Goal: Task Accomplishment & Management: Use online tool/utility

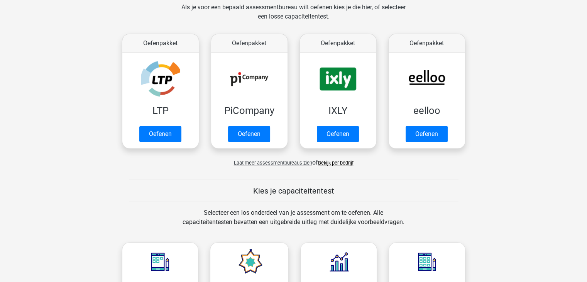
scroll to position [116, 0]
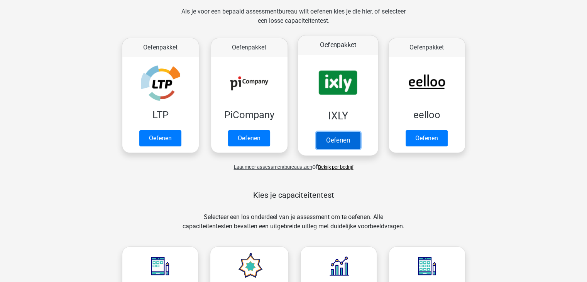
click at [346, 139] on link "Oefenen" at bounding box center [338, 140] width 44 height 17
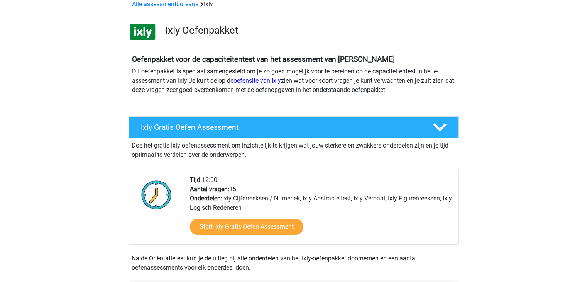
scroll to position [39, 0]
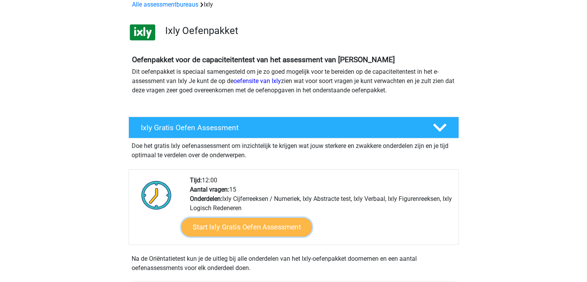
click at [237, 231] on link "Start Ixly Gratis Oefen Assessment" at bounding box center [246, 227] width 130 height 19
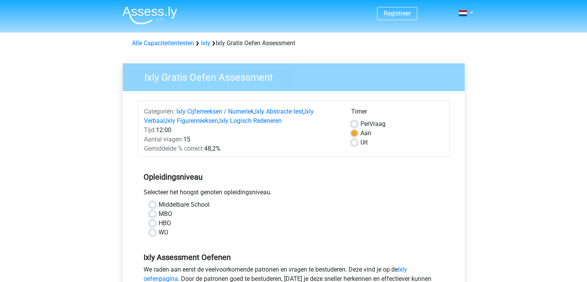
click at [159, 220] on label "HBO" at bounding box center [165, 222] width 12 height 9
click at [150, 220] on input "HBO" at bounding box center [152, 222] width 6 height 8
radio input "true"
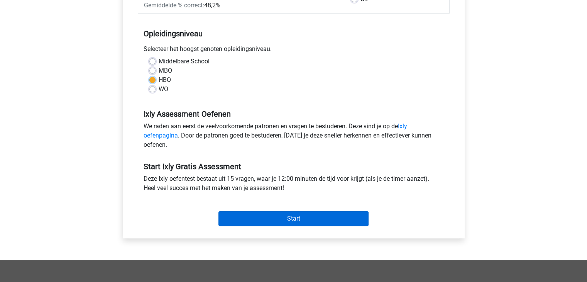
scroll to position [154, 0]
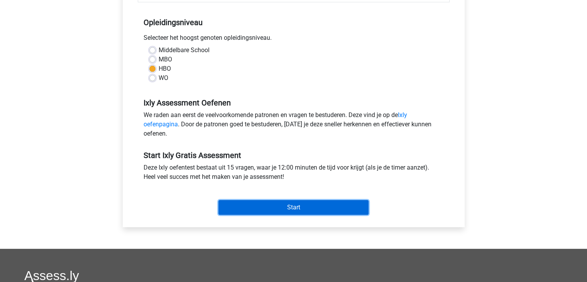
click at [318, 210] on input "Start" at bounding box center [293, 207] width 150 height 15
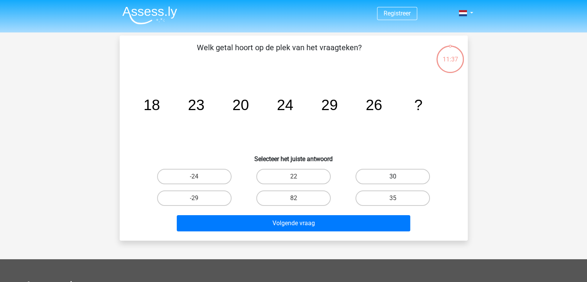
click at [388, 175] on label "30" at bounding box center [392, 176] width 74 height 15
click at [393, 176] on input "30" at bounding box center [395, 178] width 5 height 5
radio input "true"
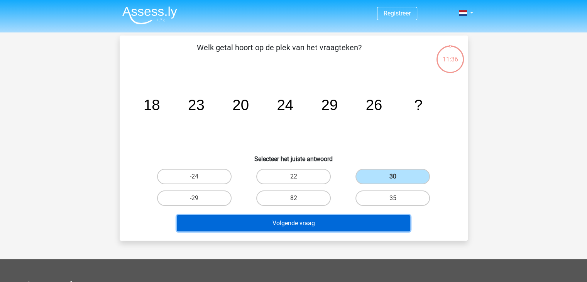
click at [347, 224] on button "Volgende vraag" at bounding box center [294, 223] width 234 height 16
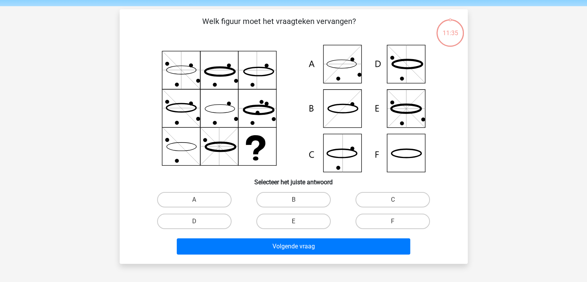
scroll to position [36, 0]
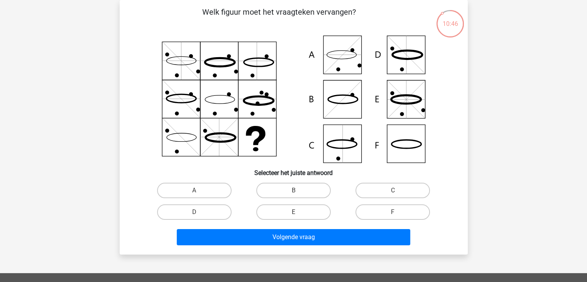
click at [349, 101] on icon at bounding box center [293, 99] width 311 height 127
click at [350, 93] on icon at bounding box center [293, 99] width 311 height 127
click at [302, 189] on label "B" at bounding box center [293, 190] width 74 height 15
click at [298, 190] on input "B" at bounding box center [295, 192] width 5 height 5
radio input "true"
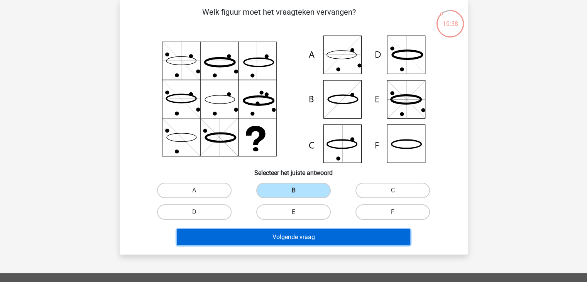
click at [307, 234] on button "Volgende vraag" at bounding box center [294, 237] width 234 height 16
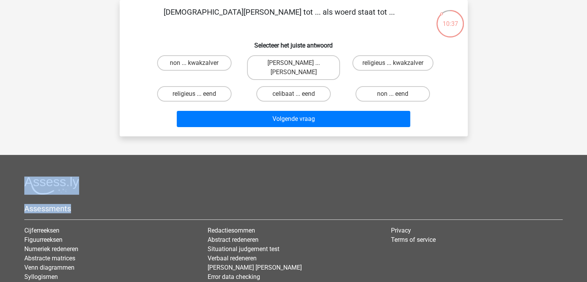
drag, startPoint x: 329, startPoint y: 172, endPoint x: 328, endPoint y: 194, distance: 21.6
click at [328, 194] on footer "Assessments Cijferreeksen Figuurreeksen Numeriek redeneren Abstracte matrices V…" at bounding box center [293, 257] width 587 height 204
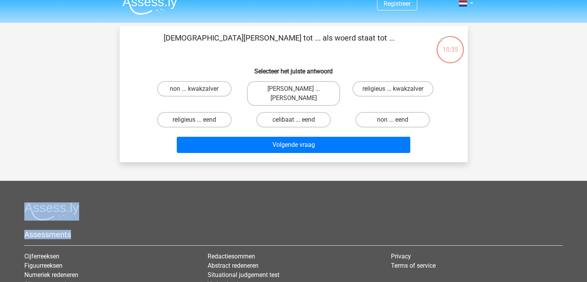
scroll to position [10, 0]
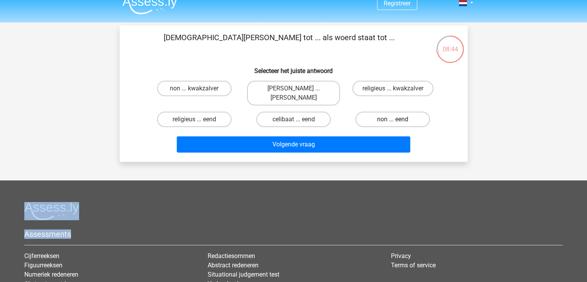
click at [378, 112] on label "non ... eend" at bounding box center [392, 119] width 74 height 15
click at [393, 119] on input "non ... eend" at bounding box center [395, 121] width 5 height 5
radio input "true"
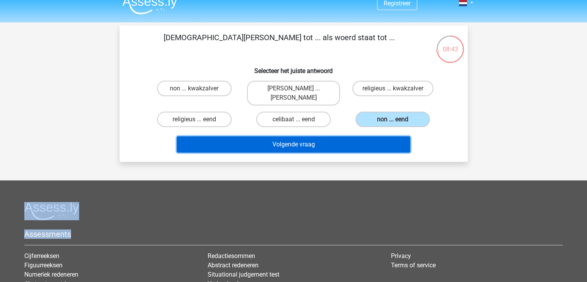
click at [340, 136] on button "Volgende vraag" at bounding box center [294, 144] width 234 height 16
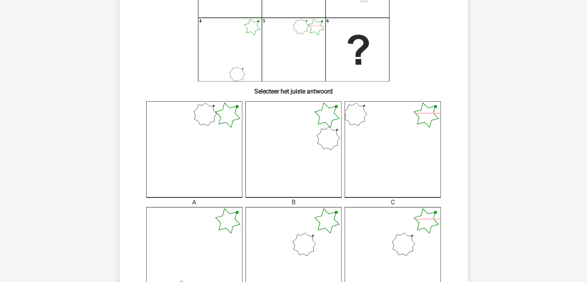
scroll to position [198, 0]
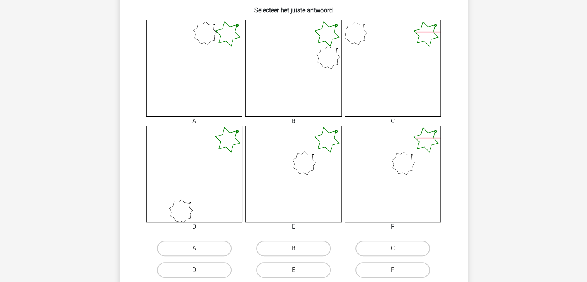
click at [295, 272] on input "E" at bounding box center [295, 272] width 5 height 5
radio input "true"
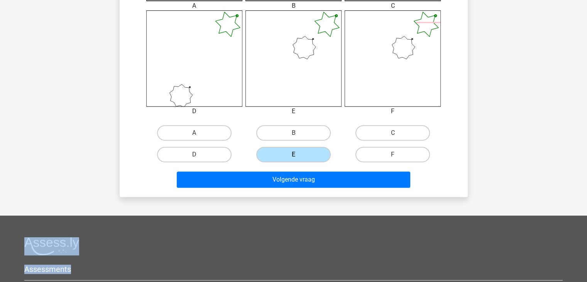
scroll to position [311, 0]
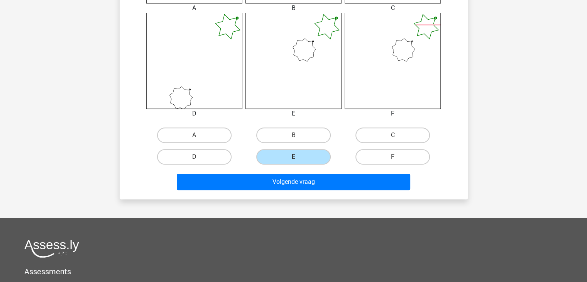
click at [247, 170] on div "Volgende vraag" at bounding box center [293, 180] width 323 height 25
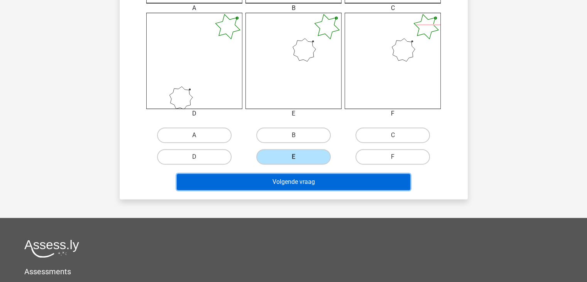
click at [243, 180] on button "Volgende vraag" at bounding box center [294, 182] width 234 height 16
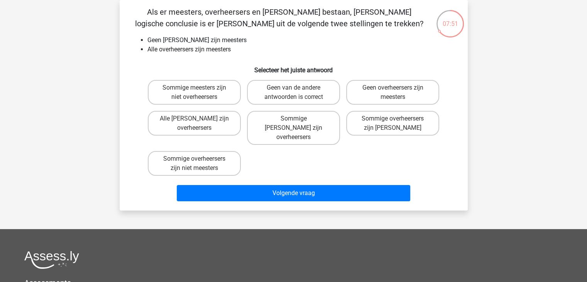
scroll to position [0, 0]
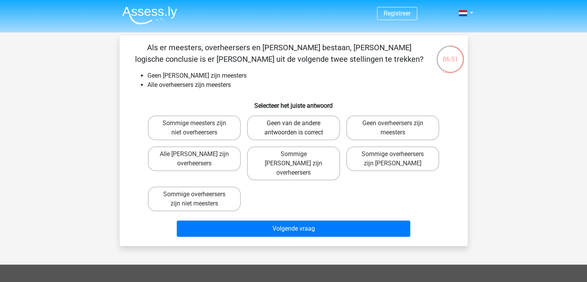
click at [313, 128] on label "Geen van de andere antwoorden is correct" at bounding box center [293, 127] width 93 height 25
click at [298, 128] on input "Geen van de andere antwoorden is correct" at bounding box center [295, 125] width 5 height 5
radio input "true"
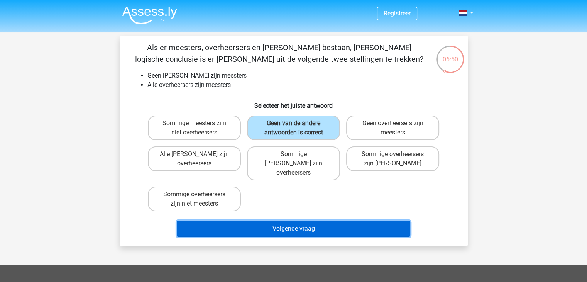
click at [310, 223] on button "Volgende vraag" at bounding box center [294, 228] width 234 height 16
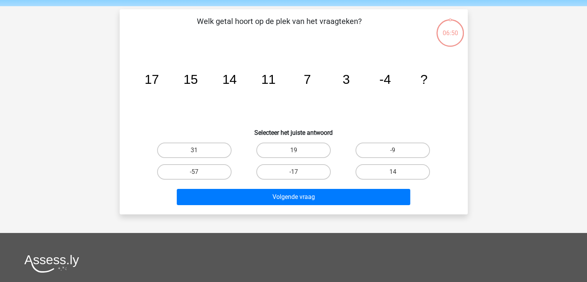
scroll to position [36, 0]
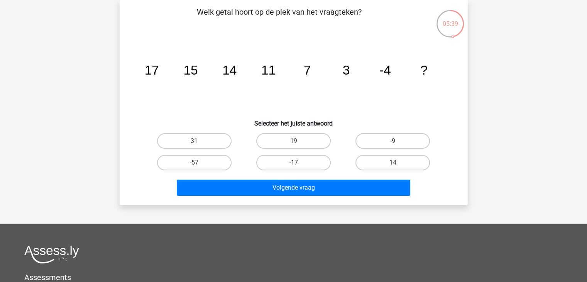
click at [398, 142] on label "-9" at bounding box center [392, 140] width 74 height 15
click at [398, 142] on input "-9" at bounding box center [395, 143] width 5 height 5
radio input "true"
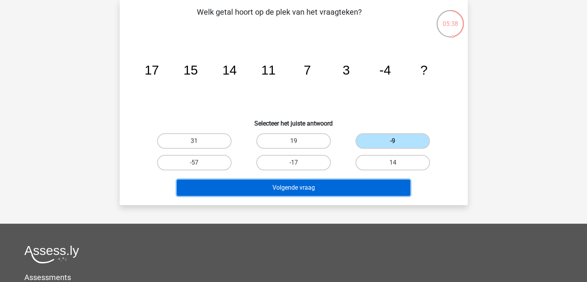
click at [341, 181] on button "Volgende vraag" at bounding box center [294, 187] width 234 height 16
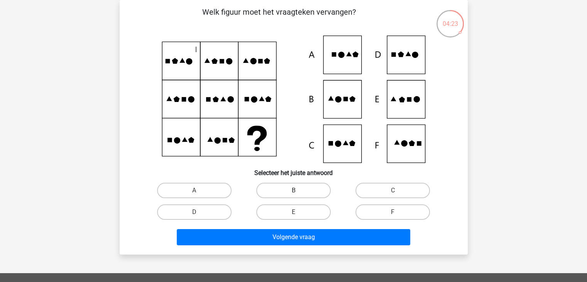
click at [299, 191] on label "B" at bounding box center [293, 190] width 74 height 15
click at [298, 191] on input "B" at bounding box center [295, 192] width 5 height 5
radio input "true"
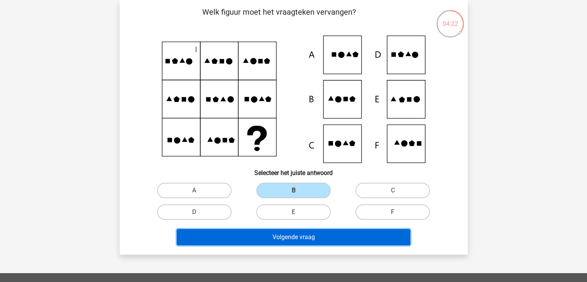
click at [304, 238] on button "Volgende vraag" at bounding box center [294, 237] width 234 height 16
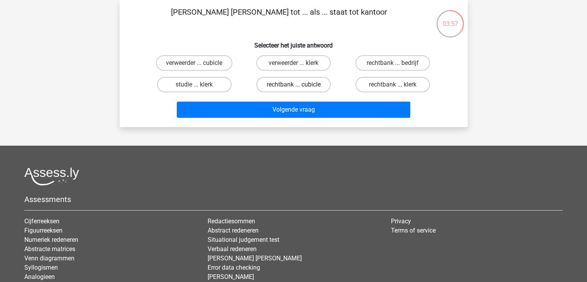
click at [313, 82] on label "rechtbank ... cubicle" at bounding box center [293, 84] width 74 height 15
click at [298, 85] on input "rechtbank ... cubicle" at bounding box center [295, 87] width 5 height 5
radio input "true"
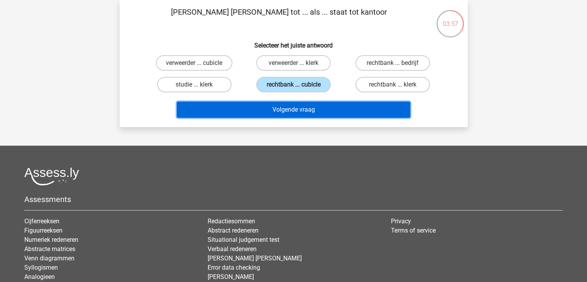
click at [313, 110] on button "Volgende vraag" at bounding box center [294, 110] width 234 height 16
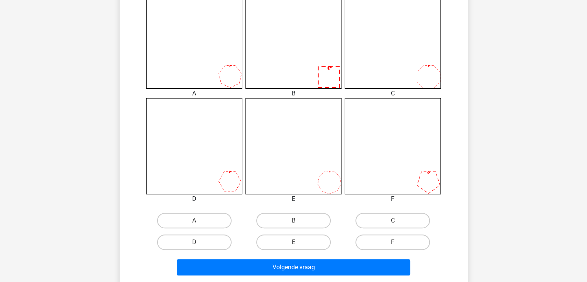
scroll to position [227, 0]
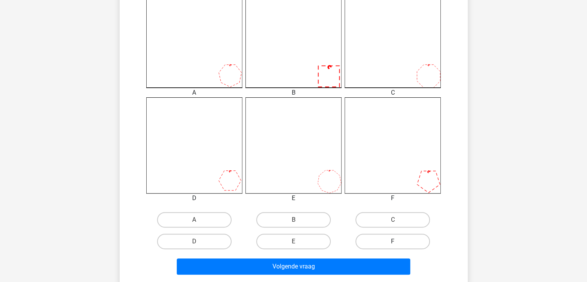
click at [411, 242] on label "F" at bounding box center [392, 241] width 74 height 15
click at [398, 242] on input "F" at bounding box center [395, 243] width 5 height 5
radio input "true"
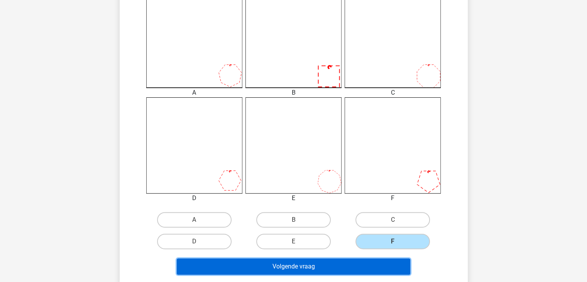
click at [364, 264] on button "Volgende vraag" at bounding box center [294, 266] width 234 height 16
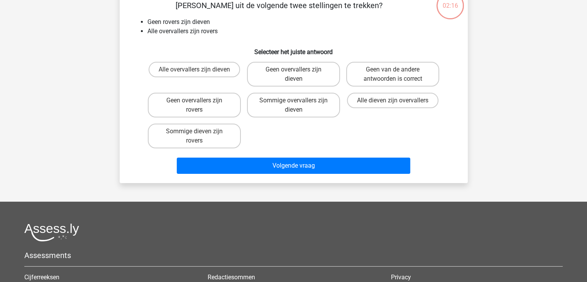
scroll to position [36, 0]
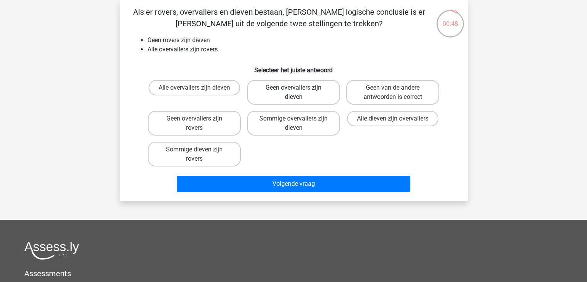
click at [312, 101] on label "Geen overvallers zijn dieven" at bounding box center [293, 92] width 93 height 25
click at [298, 93] on input "Geen overvallers zijn dieven" at bounding box center [295, 90] width 5 height 5
radio input "true"
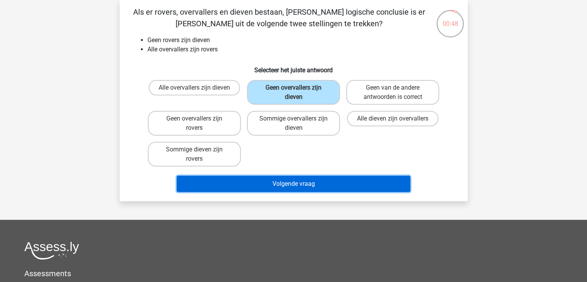
click at [301, 183] on button "Volgende vraag" at bounding box center [294, 184] width 234 height 16
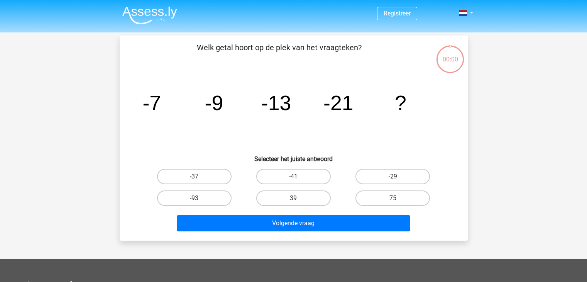
scroll to position [36, 0]
